Goal: Communication & Community: Answer question/provide support

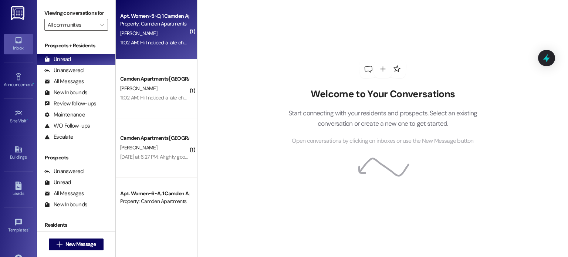
click at [147, 43] on div "11:02 AM: Hi I noticed a late charge on my account. I paid 1/3 of rent like you…" at bounding box center [293, 42] width 347 height 7
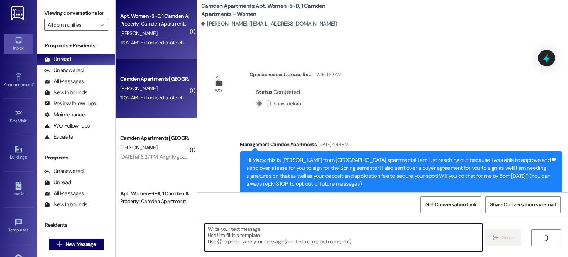
click at [327, 242] on textarea at bounding box center [343, 238] width 277 height 28
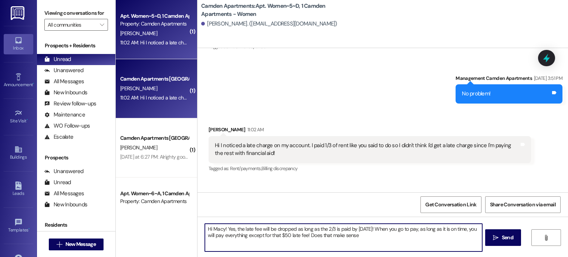
type textarea "Hi Macy! Yes, the late fee will be dropped as long as the 2/3 is paid by Octobe…"
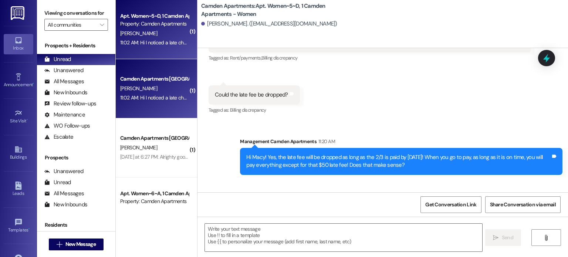
scroll to position [14452, 0]
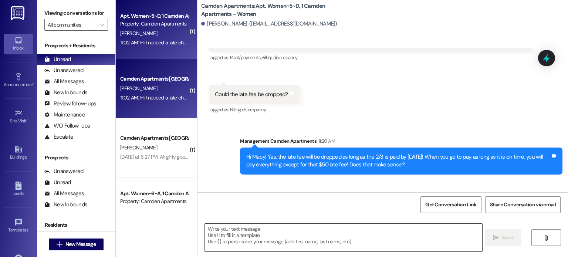
click at [275, 244] on textarea at bounding box center [343, 238] width 277 height 28
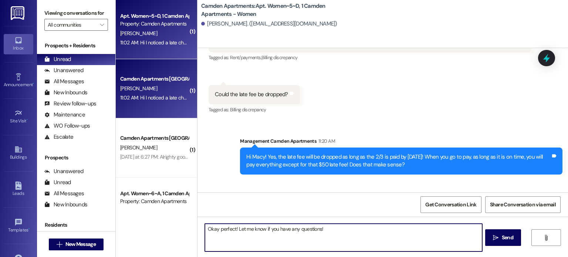
type textarea "Okay perfect! Let me know if you have any questions!"
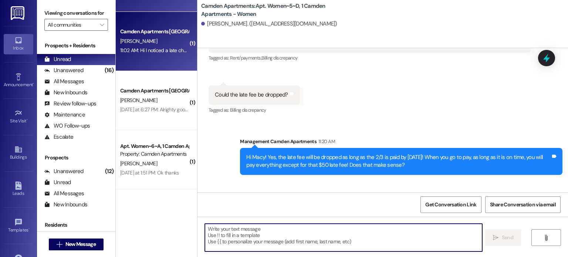
scroll to position [91, 0]
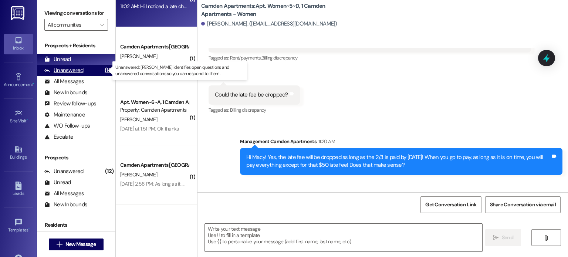
click at [52, 68] on div "Unanswered" at bounding box center [63, 71] width 39 height 8
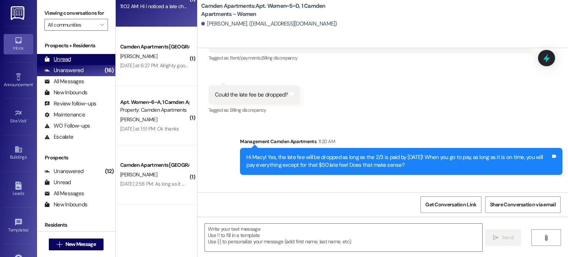
click at [69, 60] on div "Unread" at bounding box center [57, 59] width 27 height 8
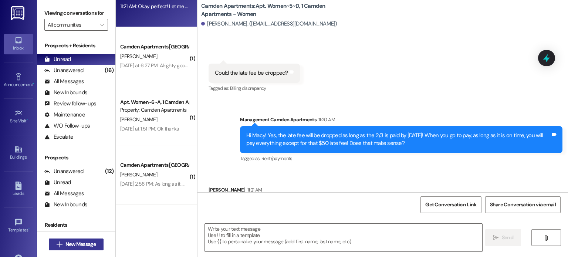
click at [64, 242] on span "New Message" at bounding box center [80, 244] width 33 height 8
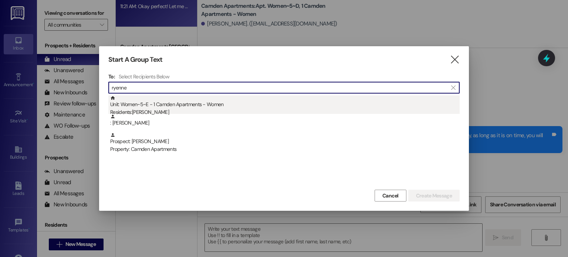
type input "ryenne"
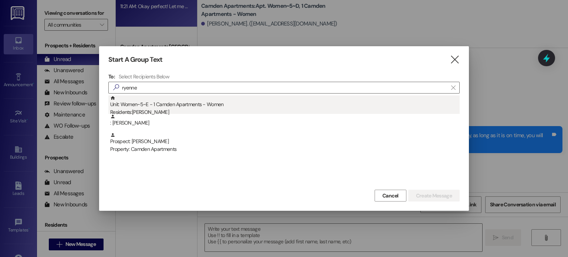
click at [351, 106] on div "Unit: Women~5~E - 1 Camden Apartments - Women Residents: Ryenne Church" at bounding box center [284, 105] width 349 height 21
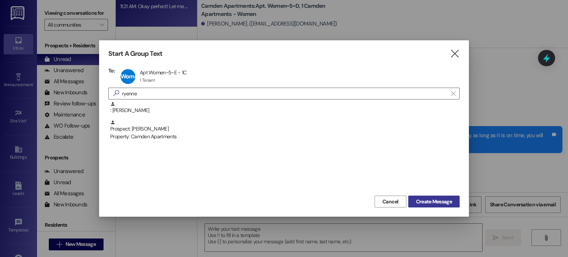
click at [420, 203] on span "Create Message" at bounding box center [434, 202] width 36 height 8
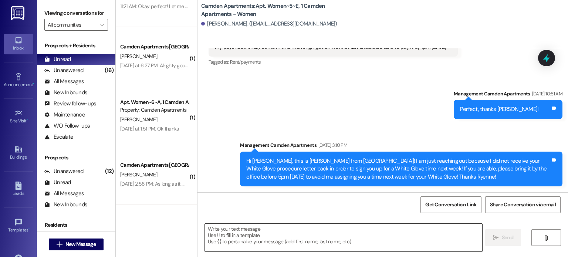
click at [278, 238] on textarea at bounding box center [343, 238] width 277 height 28
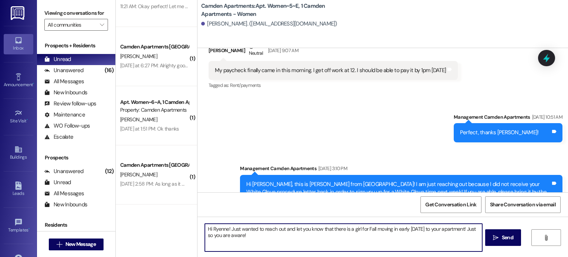
type textarea "Hi Ryenne! Just wanted to reach out and let you know that there is a girl for F…"
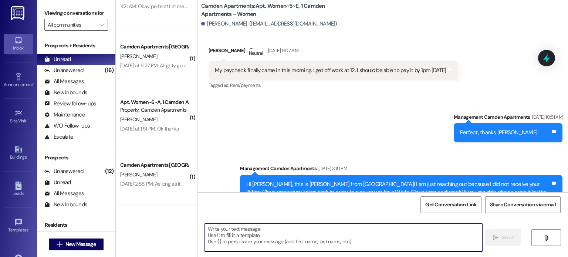
scroll to position [11239, 0]
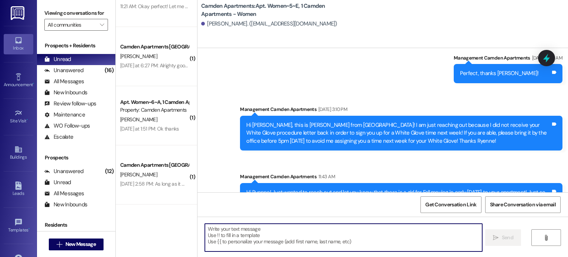
click at [216, 134] on div "Sent via SMS Management Camden Apartments Sep 05, 2025 at 10:51 AM Perfect, tha…" at bounding box center [382, 126] width 370 height 178
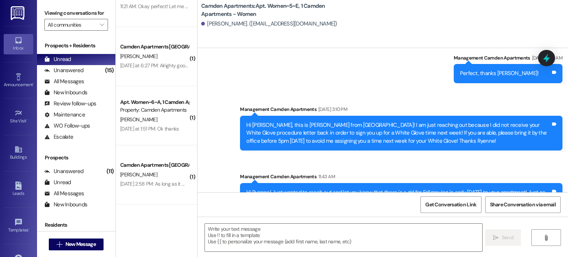
click at [312, 68] on div "Sent via SMS Management Camden Apartments Sep 05, 2025 at 10:51 AM Perfect, tha…" at bounding box center [382, 126] width 370 height 178
click at [333, 18] on div "[PERSON_NAME]. ([EMAIL_ADDRESS][DOMAIN_NAME])" at bounding box center [384, 24] width 367 height 15
click at [103, 71] on div "(15)" at bounding box center [109, 70] width 12 height 11
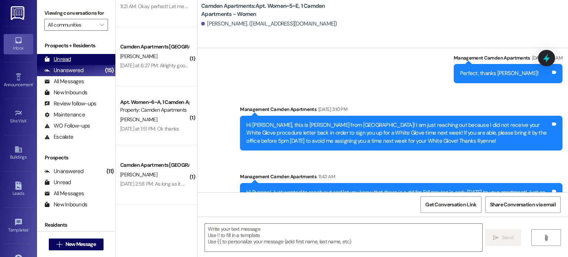
click at [99, 60] on div "Unread (0)" at bounding box center [76, 59] width 78 height 11
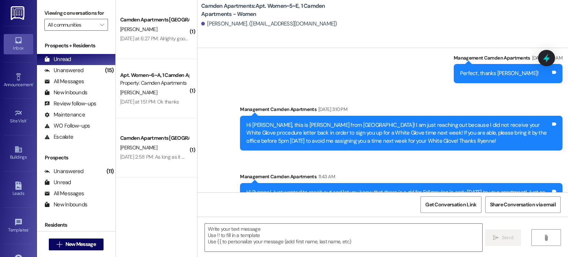
click at [263, 54] on div "Sent via SMS Management Camden Apartments Sep 05, 2025 at 10:51 AM Perfect, tha…" at bounding box center [382, 126] width 370 height 178
click at [154, 223] on div "( 1 ) Camden Apartments Prospect S. Dearman Yesterday at 6:27 PM: Alrighty good…" at bounding box center [156, 128] width 81 height 257
click at [172, 211] on div "( 1 ) Camden Apartments Prospect S. Dearman Yesterday at 6:27 PM: Alrighty good…" at bounding box center [156, 128] width 81 height 257
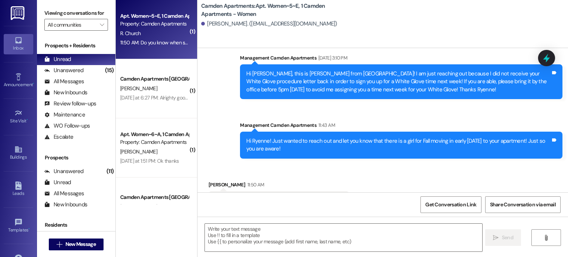
scroll to position [11291, 0]
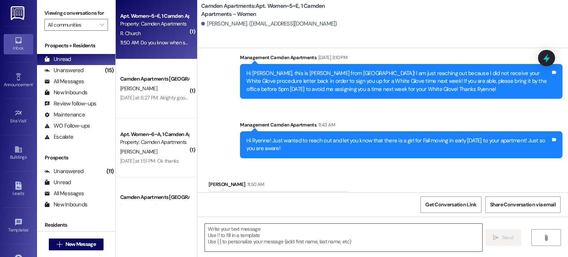
click at [310, 235] on textarea at bounding box center [343, 238] width 277 height 28
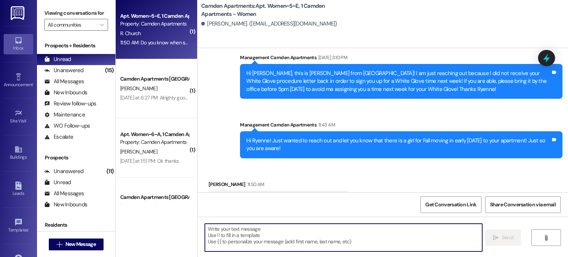
type textarea "C"
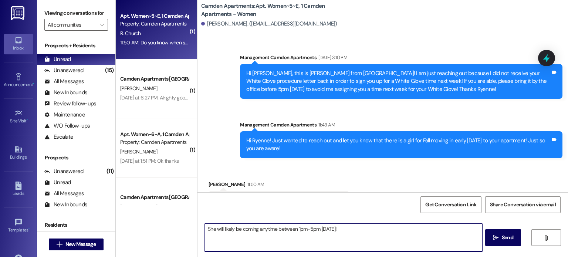
type textarea "She will likely be coming anytime between 1pm-5pm [DATE]!"
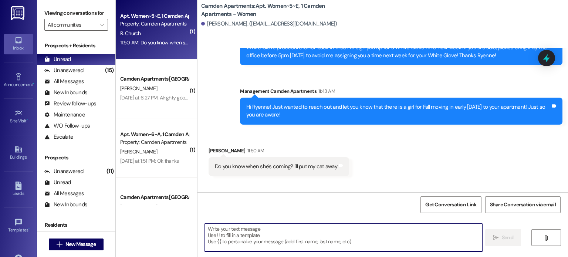
scroll to position [11343, 0]
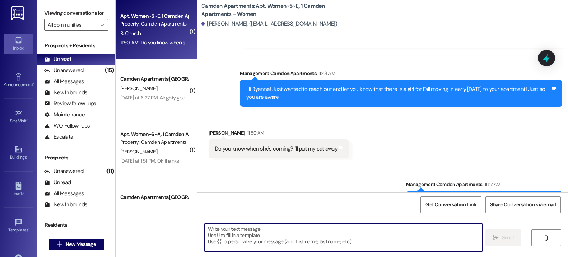
click at [269, 239] on textarea at bounding box center [343, 238] width 277 height 28
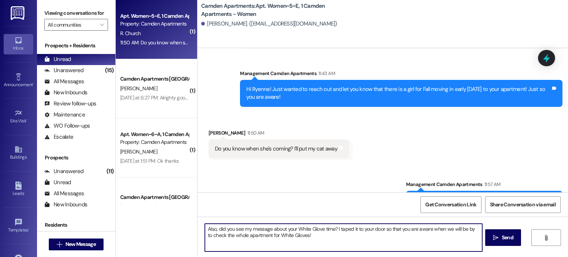
type textarea "Also, did you see my message about your White Glove time? I taped it to your do…"
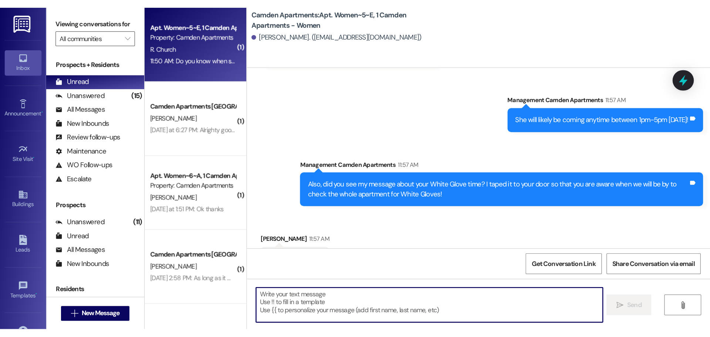
scroll to position [9873, 0]
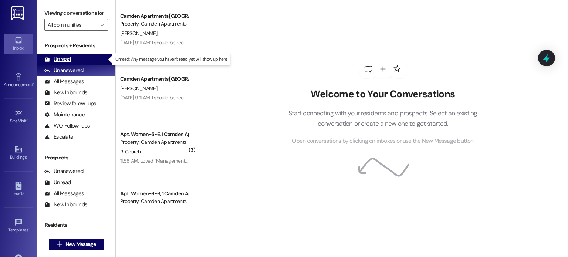
click at [85, 59] on div "Unread (0)" at bounding box center [76, 59] width 78 height 11
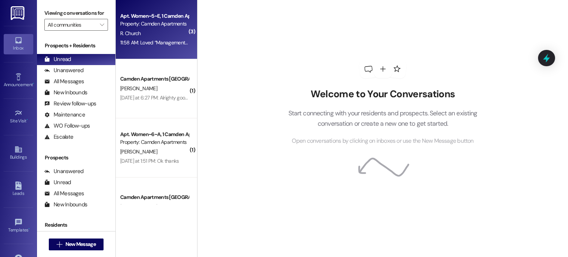
click at [120, 41] on div "11:58 AM: Loved “Management Camden Apartments (Camden Apartments): She will lik…" at bounding box center [267, 42] width 295 height 7
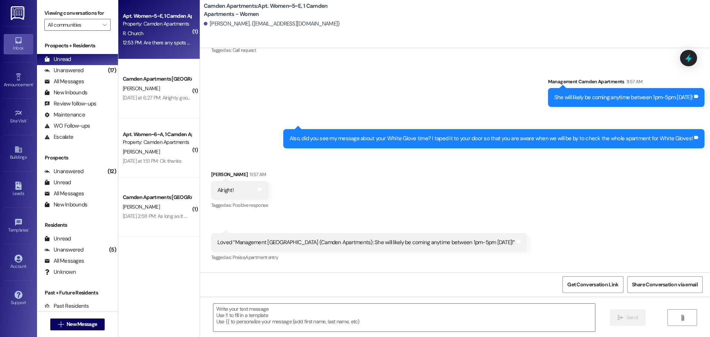
scroll to position [10698, 0]
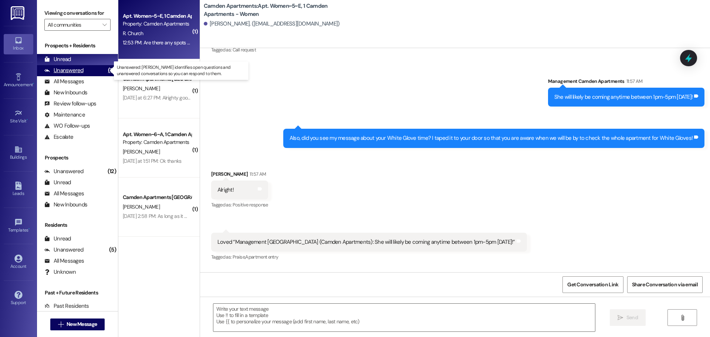
click at [47, 72] on icon at bounding box center [47, 71] width 6 height 6
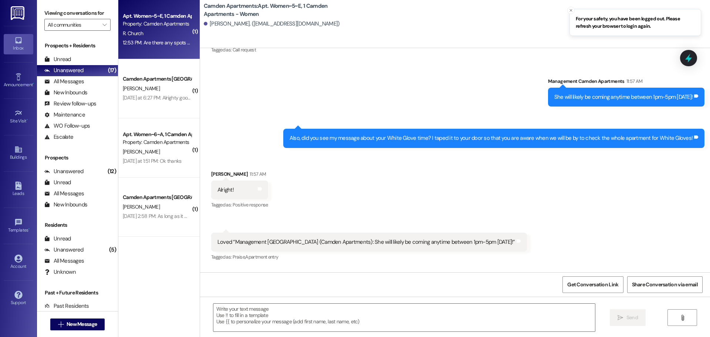
click at [71, 48] on div "Prospects + Residents" at bounding box center [77, 46] width 81 height 8
click at [69, 53] on div "Prospects + Residents Unread (0) Unread: Any message you haven't read yet will …" at bounding box center [77, 92] width 81 height 101
click at [68, 57] on div "Unread" at bounding box center [57, 59] width 27 height 8
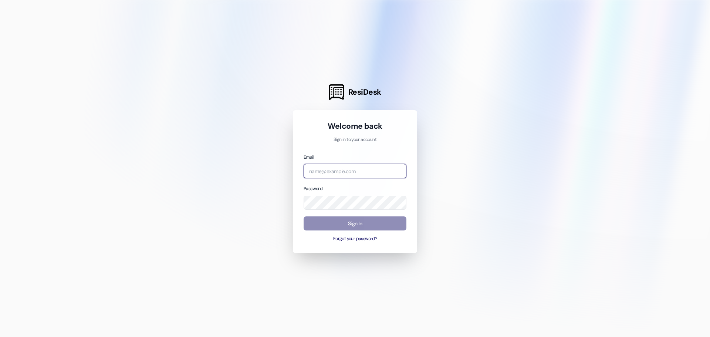
type input "[EMAIL_ADDRESS][DOMAIN_NAME]"
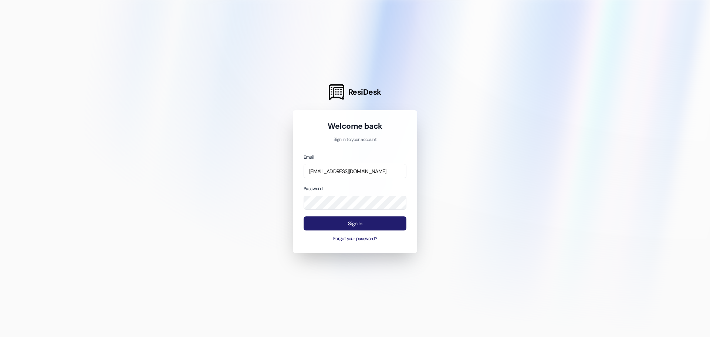
click at [316, 221] on button "Sign In" at bounding box center [354, 223] width 103 height 14
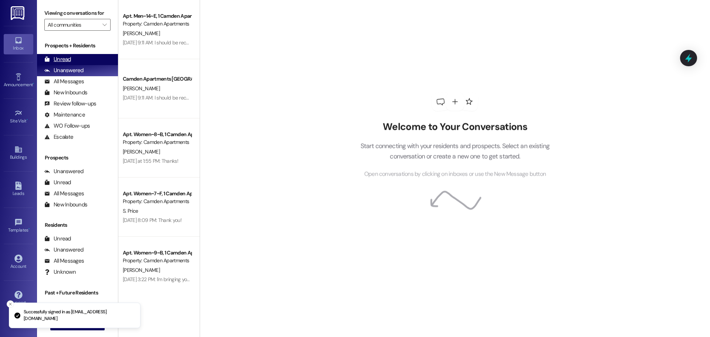
click at [72, 57] on div "Unread (0)" at bounding box center [77, 59] width 81 height 11
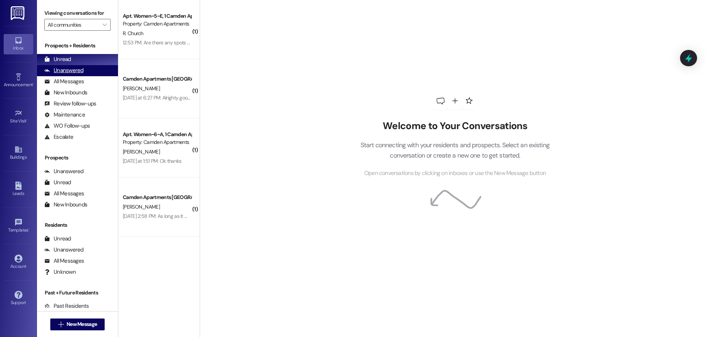
click at [82, 68] on div "Unanswered (0)" at bounding box center [77, 70] width 81 height 11
click at [85, 60] on div "Unread (0)" at bounding box center [77, 59] width 81 height 11
click at [79, 72] on div "Unanswered" at bounding box center [63, 71] width 39 height 8
click at [79, 61] on div "Unread (0)" at bounding box center [77, 59] width 81 height 11
click at [71, 327] on span "New Message" at bounding box center [82, 324] width 30 height 8
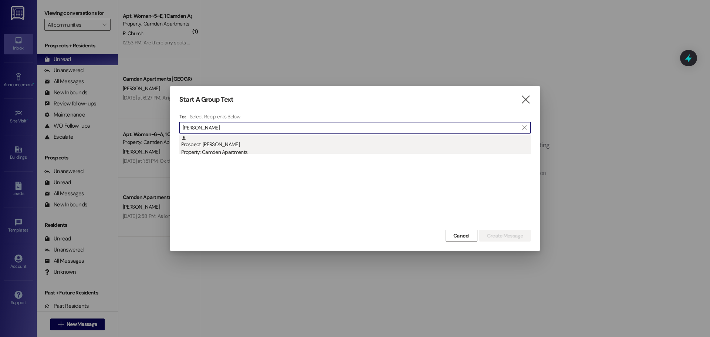
type input "ariana"
click at [297, 146] on div "Prospect: Ariana Coppin Property: Camden Apartments" at bounding box center [355, 145] width 349 height 21
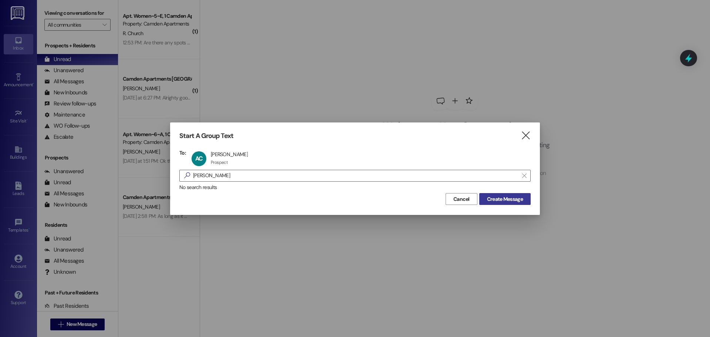
click at [511, 201] on span "Create Message" at bounding box center [505, 199] width 36 height 8
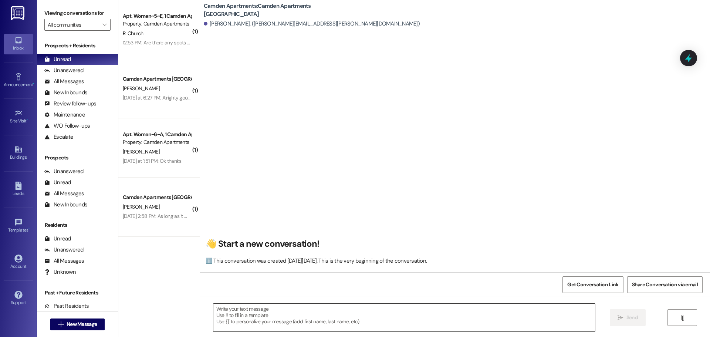
click at [359, 325] on textarea at bounding box center [403, 317] width 381 height 28
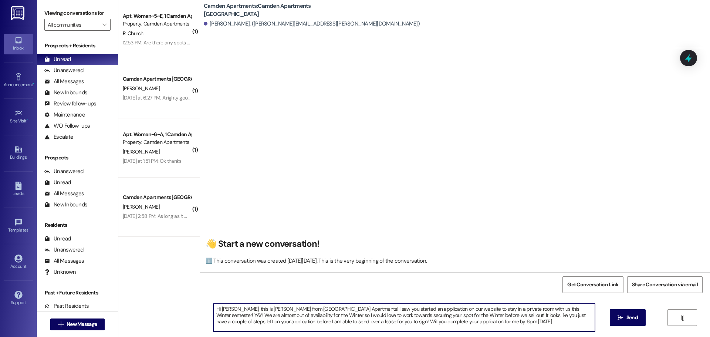
type textarea "Hi Ariana, this is Kayli from Camden Apartments! I saw you started an applicati…"
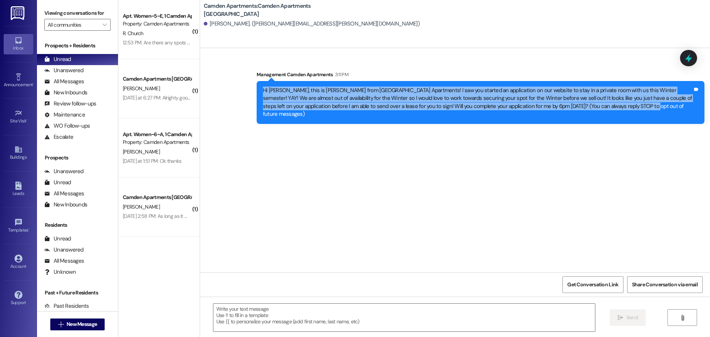
drag, startPoint x: 592, startPoint y: 106, endPoint x: 259, endPoint y: 94, distance: 334.0
click at [263, 94] on div "Hi Ariana, this is Kayli from Camden Apartments! I saw you started an applicati…" at bounding box center [477, 102] width 429 height 32
copy div "Hi Ariana, this is Kayli from Camden Apartments! I saw you started an applicati…"
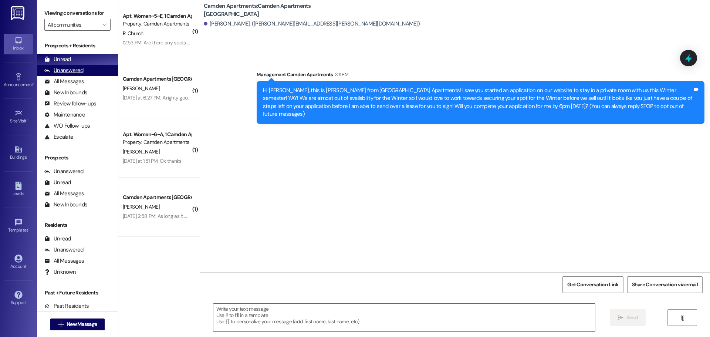
click at [88, 69] on div "Unanswered (0)" at bounding box center [77, 70] width 81 height 11
click at [88, 60] on div "Unread (0)" at bounding box center [77, 59] width 81 height 11
click at [86, 74] on div "Unanswered (0)" at bounding box center [77, 70] width 81 height 11
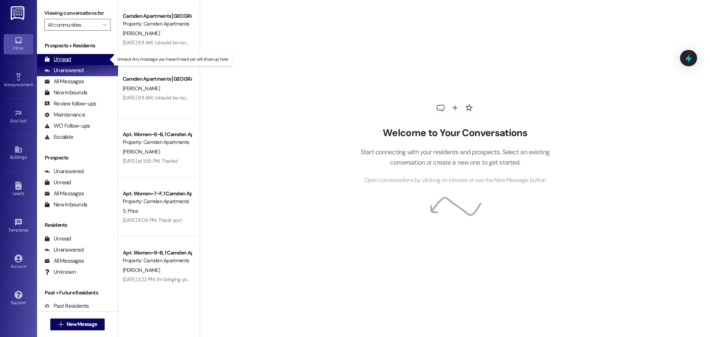
click at [85, 59] on div "Unread (0)" at bounding box center [77, 59] width 81 height 11
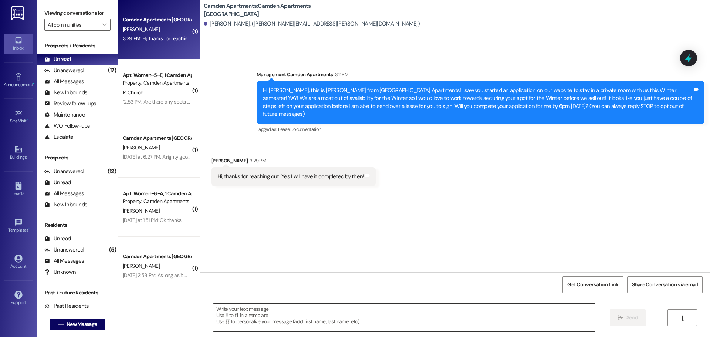
click at [361, 315] on textarea at bounding box center [403, 317] width 381 height 28
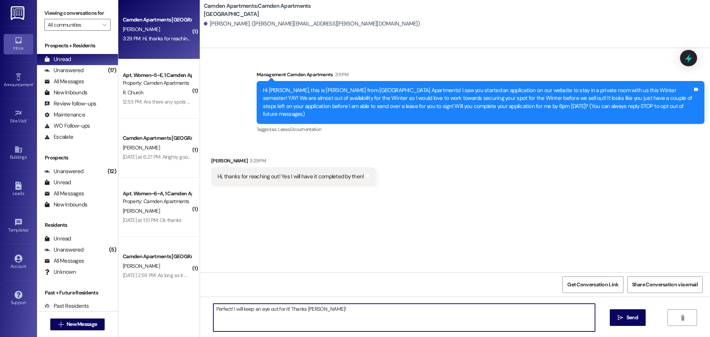
type textarea "Perfect! I will keep an eye out for it! Thanks Ariana!"
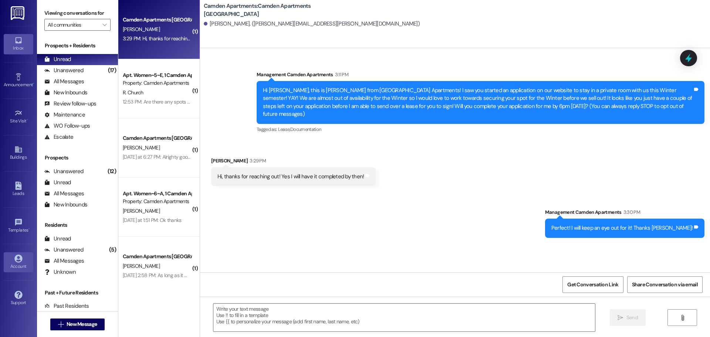
click at [19, 265] on div "Account" at bounding box center [18, 265] width 37 height 7
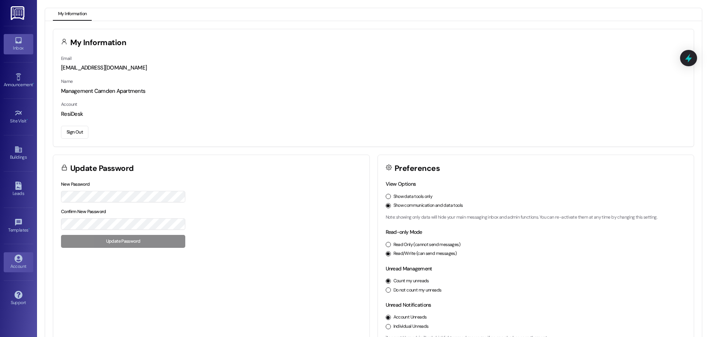
click at [17, 46] on div "Inbox" at bounding box center [18, 47] width 37 height 7
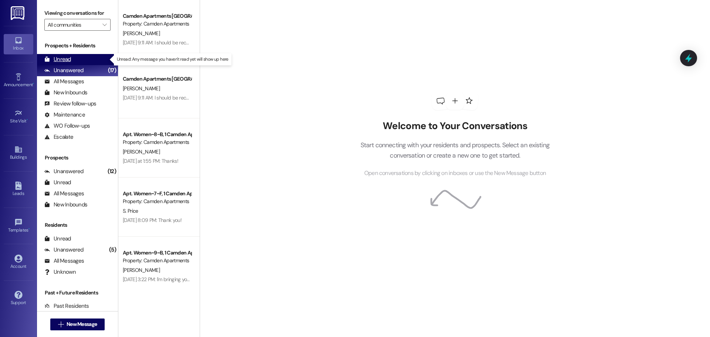
click at [96, 56] on div "Unread (0)" at bounding box center [77, 59] width 81 height 11
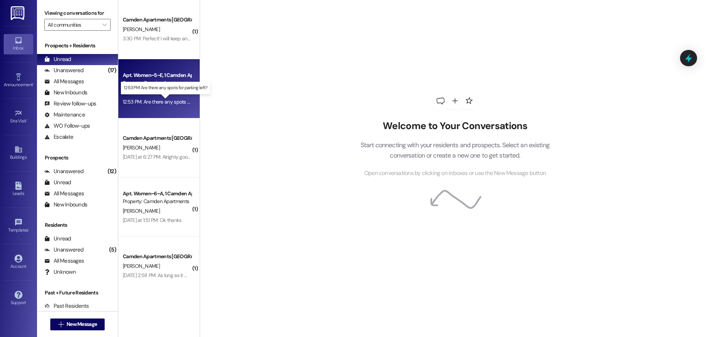
click at [174, 101] on div "12:53 PM: Are there any spots for parking left? 12:53 PM: Are there any spots f…" at bounding box center [172, 101] width 98 height 7
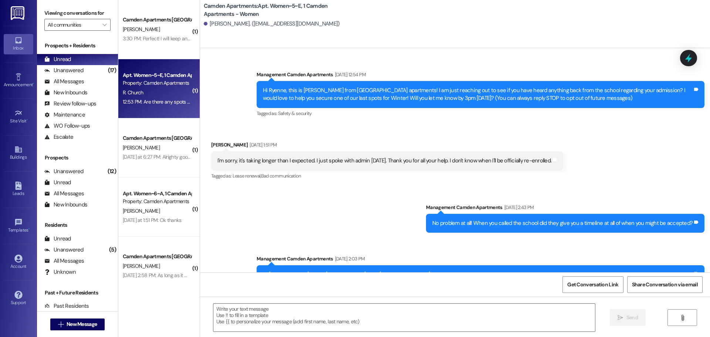
scroll to position [10710, 0]
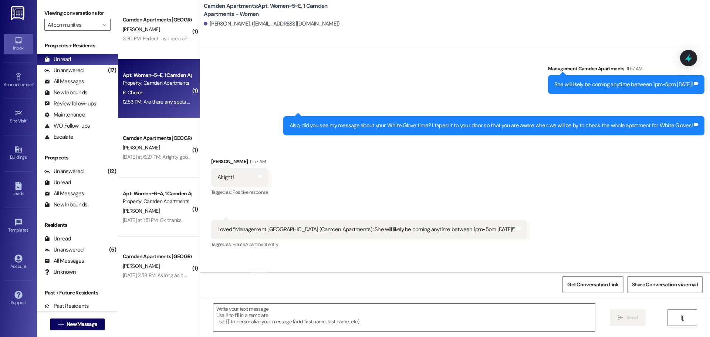
click at [235, 297] on div " Send " at bounding box center [455, 323] width 510 height 55
click at [242, 309] on textarea at bounding box center [403, 317] width 381 height 28
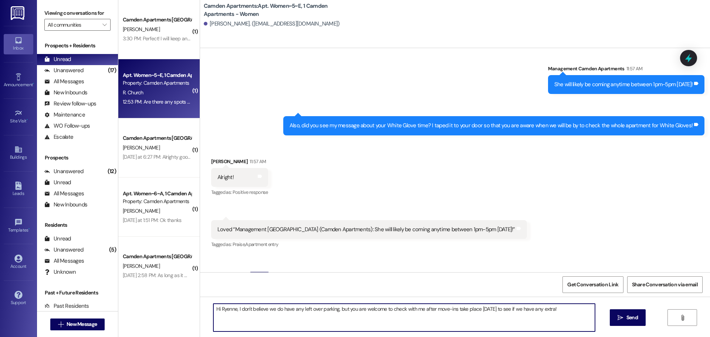
type textarea "Hi Ryenne, I don't believe we do have any left over parking, but you are welcom…"
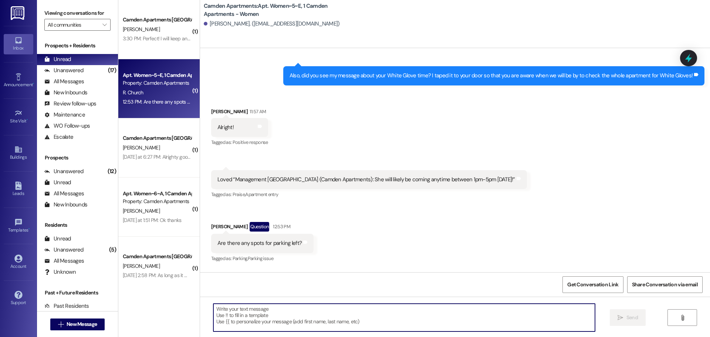
scroll to position [10762, 0]
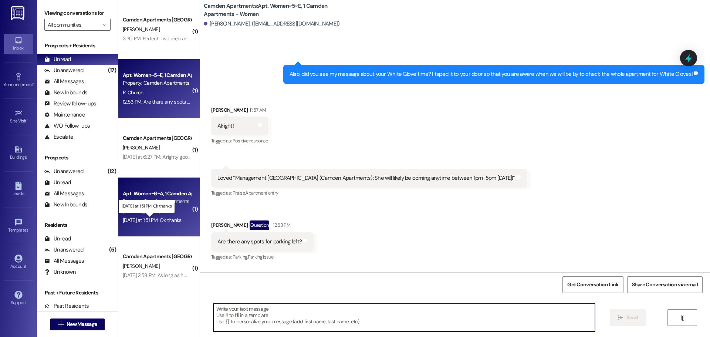
click at [156, 221] on div "Yesterday at 1:51 PM: Ok thanks Yesterday at 1:51 PM: Ok thanks" at bounding box center [152, 220] width 58 height 7
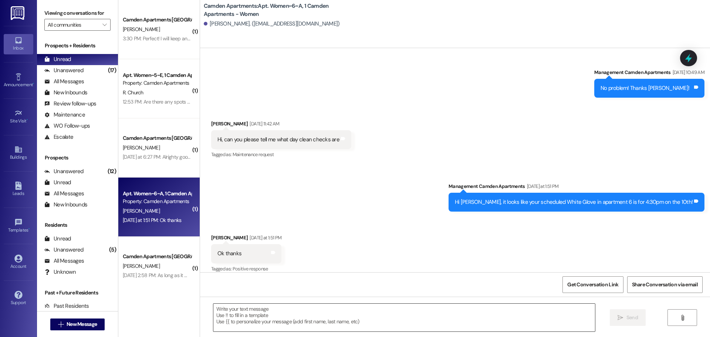
scroll to position [4612, 0]
click at [272, 320] on textarea at bounding box center [403, 317] width 381 height 28
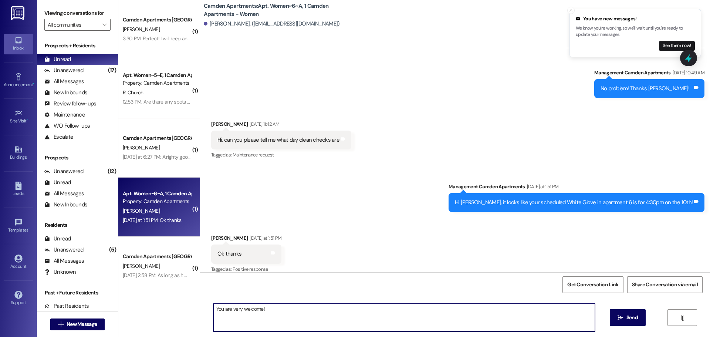
type textarea "You are very welcome!"
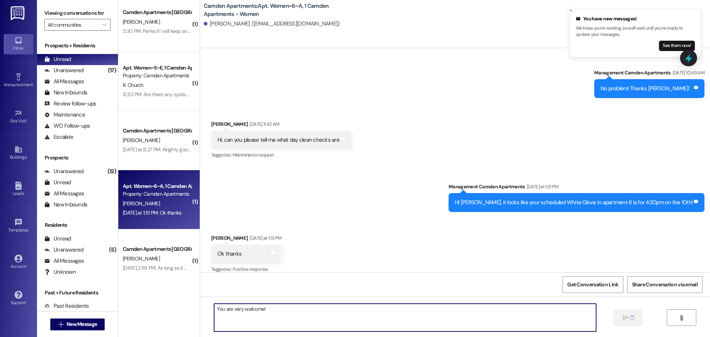
scroll to position [11, 0]
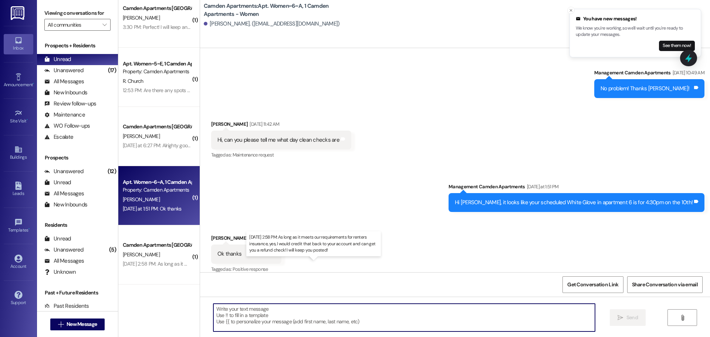
click at [131, 262] on div "Sep 04, 2025 at 2:58 PM: As long as it meets our requirements for renters insur…" at bounding box center [310, 263] width 375 height 7
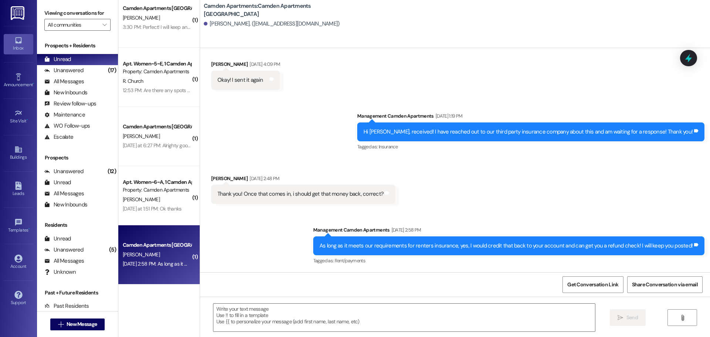
scroll to position [974, 0]
click at [264, 325] on textarea at bounding box center [403, 317] width 381 height 28
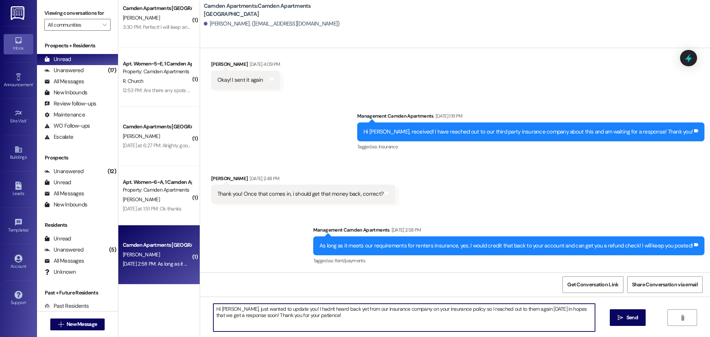
type textarea "Hi Alexis, just wanted to update you! I hadn't heard back yet from our insuranc…"
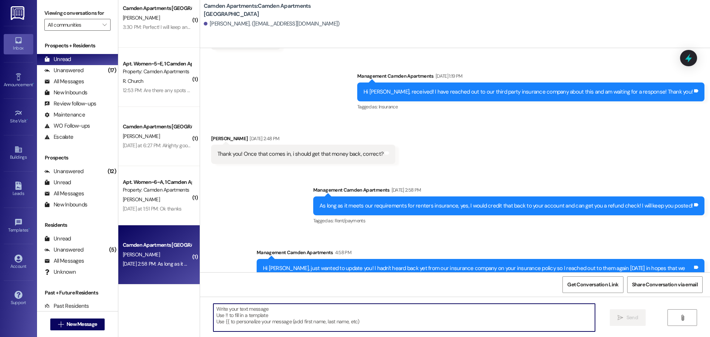
scroll to position [1033, 0]
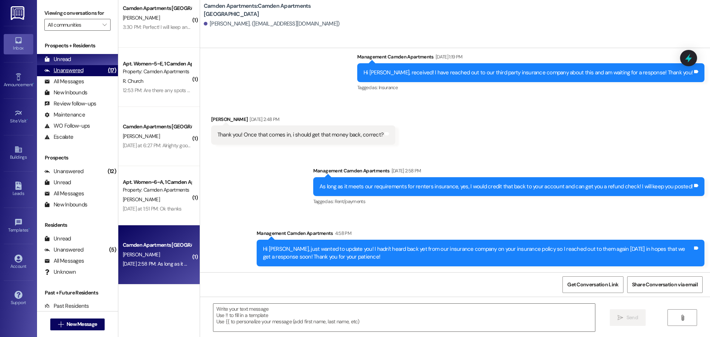
click at [64, 69] on div "Unanswered" at bounding box center [63, 71] width 39 height 8
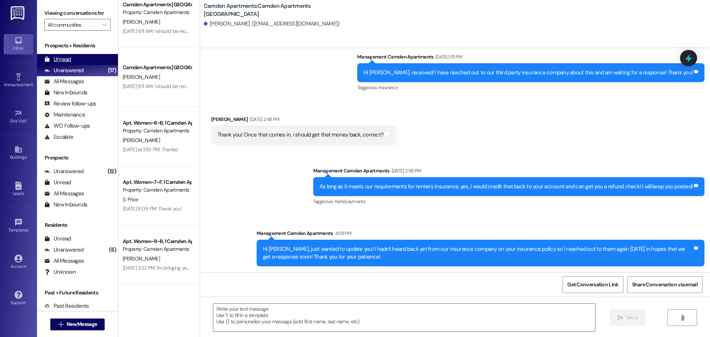
click at [69, 61] on div "Unread" at bounding box center [57, 59] width 27 height 8
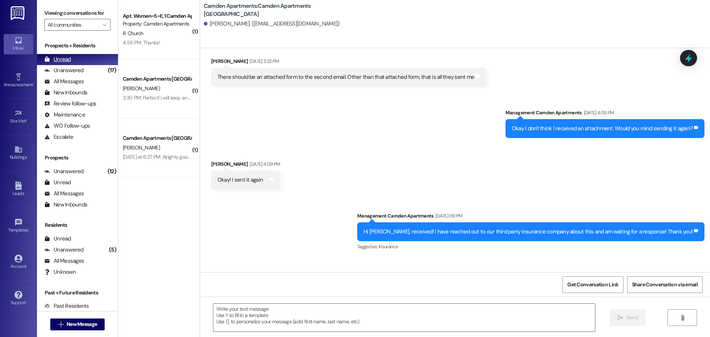
scroll to position [911, 0]
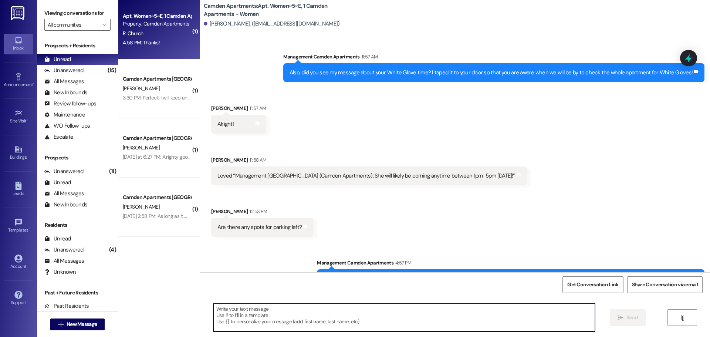
scroll to position [10787, 0]
